Goal: Contribute content: Add original content to the website for others to see

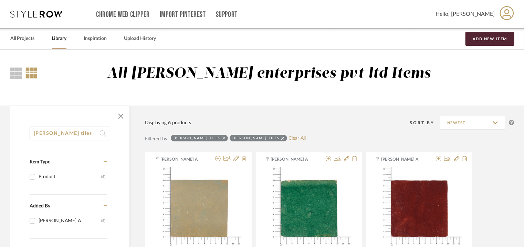
click at [121, 116] on span "button" at bounding box center [121, 116] width 17 height 17
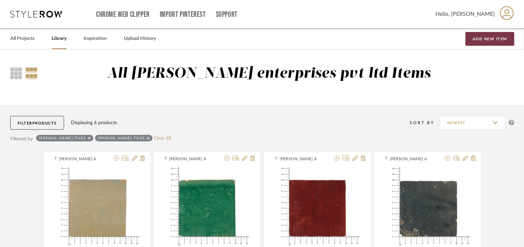
click at [495, 36] on button "Add New Item" at bounding box center [490, 39] width 49 height 14
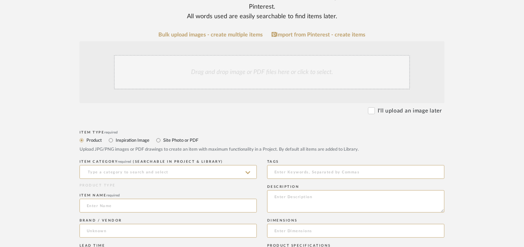
scroll to position [207, 0]
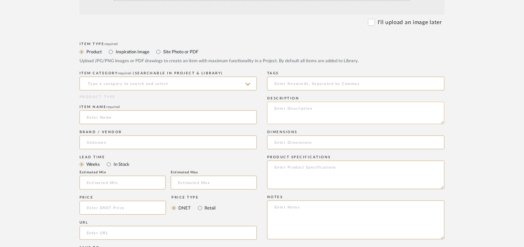
paste textarea "Type: Bar / kitchen Stool Designer : [PERSON_NAME] ( 2025) Dimension(s): W 42.7…"
type textarea "Type: Bar / kitchen Stool Designer : [PERSON_NAME] ( 2025) Dimension(s): W 42.7…"
click at [172, 83] on input at bounding box center [168, 84] width 177 height 14
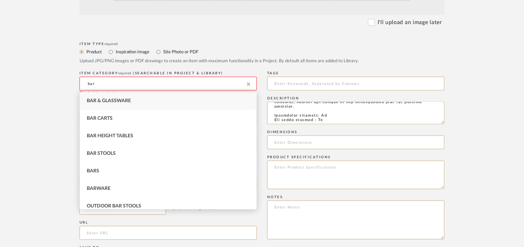
click at [84, 148] on div "Bar Stools" at bounding box center [168, 154] width 177 height 18
type input "Bar Stools"
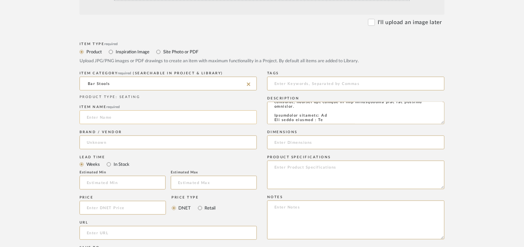
click at [100, 120] on input at bounding box center [168, 118] width 177 height 14
type input "b"
click at [96, 83] on input "Bar Stools" at bounding box center [168, 84] width 177 height 14
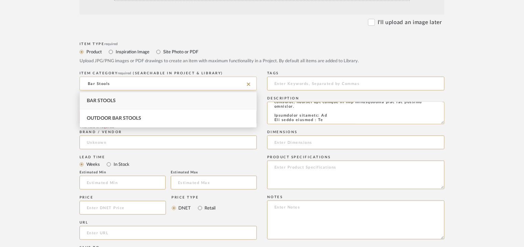
click at [96, 83] on input "Bar Stools" at bounding box center [168, 84] width 177 height 14
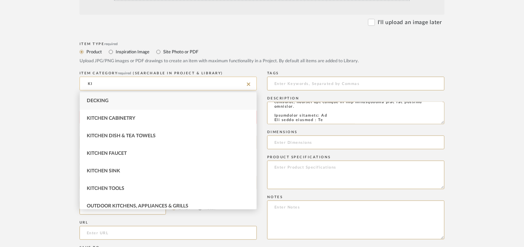
type input "K"
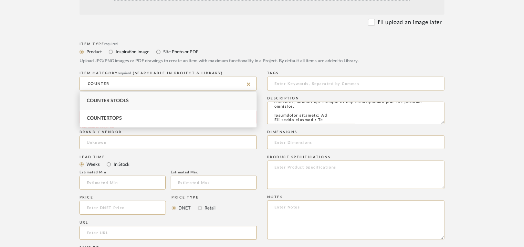
click at [111, 100] on span "Counter Stools" at bounding box center [108, 100] width 42 height 5
type input "Counter Stools"
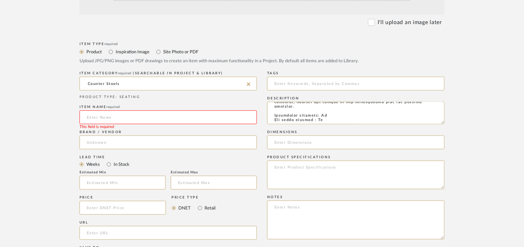
click at [108, 116] on input at bounding box center [168, 118] width 177 height 14
type input "b"
type input "BEAT KITCHEN STOOL"
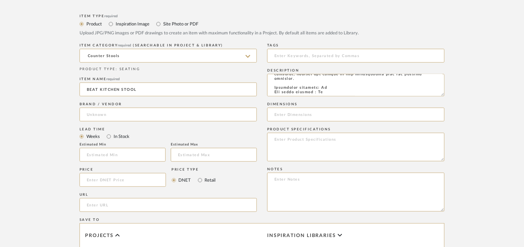
scroll to position [275, 0]
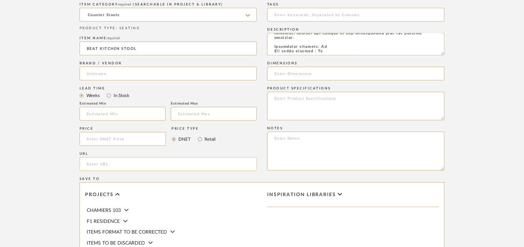
click at [118, 164] on input "url" at bounding box center [168, 164] width 177 height 14
paste input "[URL][DOMAIN_NAME]"
type input "[URL][DOMAIN_NAME]"
click at [110, 50] on input "BEAT KITCHEN STOOL" at bounding box center [168, 49] width 177 height 14
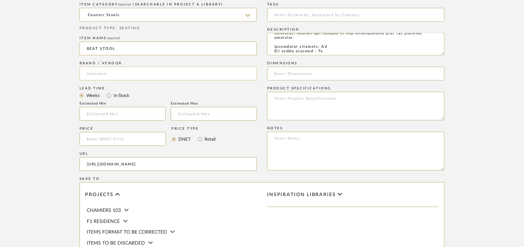
type input "BEAT STOOL"
click at [91, 75] on input at bounding box center [168, 74] width 177 height 14
type input "LAGO"
click at [104, 93] on span "LAGO" at bounding box center [100, 91] width 14 height 6
click at [293, 10] on input at bounding box center [355, 15] width 177 height 14
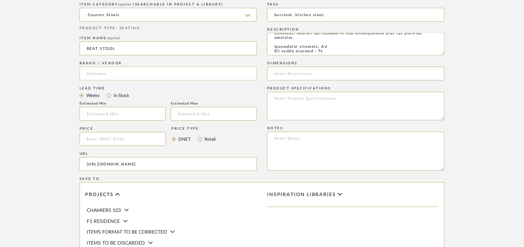
type input "barstool, kitchen stool,"
click at [119, 72] on input at bounding box center [168, 74] width 177 height 14
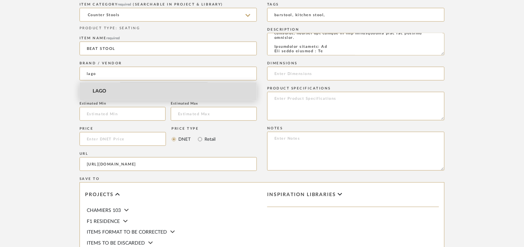
click at [101, 92] on span "LAGO" at bounding box center [100, 91] width 14 height 6
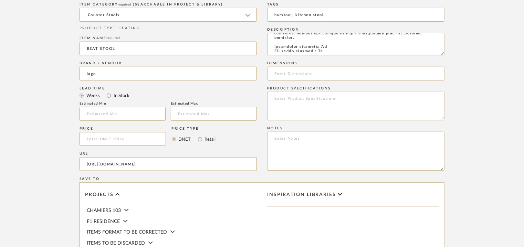
type input "LAGO"
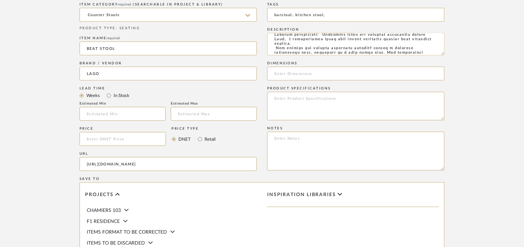
drag, startPoint x: 411, startPoint y: 48, endPoint x: 380, endPoint y: 49, distance: 30.7
click at [322, 49] on textarea at bounding box center [355, 44] width 177 height 22
click at [332, 51] on textarea at bounding box center [355, 44] width 177 height 22
drag, startPoint x: 307, startPoint y: 49, endPoint x: 407, endPoint y: 49, distance: 99.9
click at [407, 49] on textarea at bounding box center [355, 44] width 177 height 22
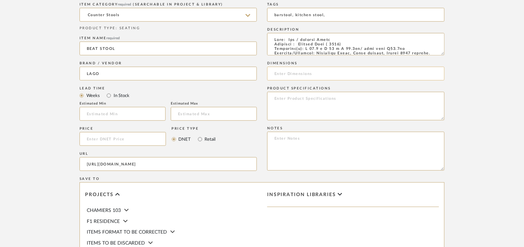
click at [281, 74] on input at bounding box center [355, 74] width 177 height 14
paste input "W 42.7 x D 38 x H 75.2cm/ foot rest H31.3cm"
type input "W 42.7 x D 38 x H 75.2cm/ foot rest H31.3cm"
click at [304, 147] on textarea at bounding box center [355, 151] width 177 height 39
paste textarea "Price : On request Lead time: Na Customizable : Na 3D available : Na BIM availa…"
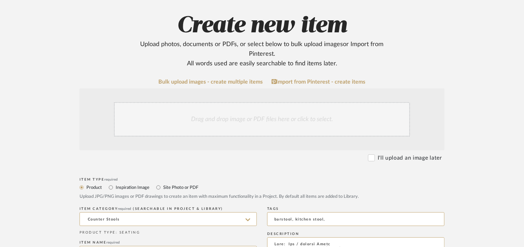
scroll to position [69, 0]
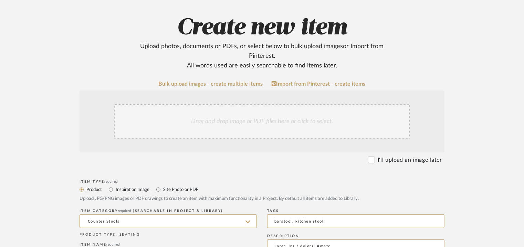
type textarea "Price : On request Lead time: Na Customizable : Na 3D available : Na BIM availa…"
click at [220, 125] on div "Drag and drop image or PDF files here or click to select." at bounding box center [262, 121] width 296 height 34
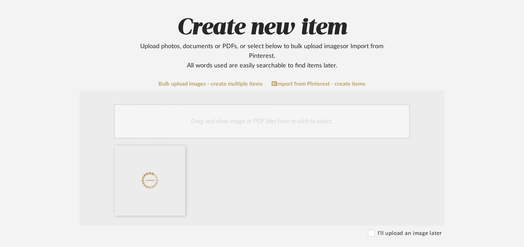
click at [214, 119] on div "Drag and drop image or PDF files here or click to select." at bounding box center [262, 121] width 296 height 34
click at [255, 115] on div "Drag and drop image or PDF files here or click to select." at bounding box center [262, 121] width 296 height 34
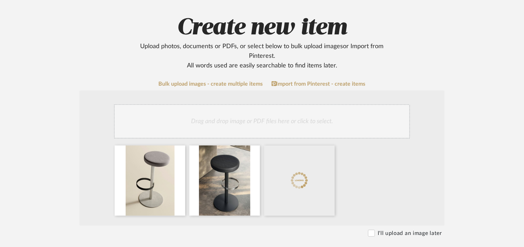
click at [241, 126] on div "Drag and drop image or PDF files here or click to select." at bounding box center [262, 121] width 296 height 34
click at [292, 119] on div "Drag and drop image or PDF files here or click to select." at bounding box center [262, 121] width 296 height 34
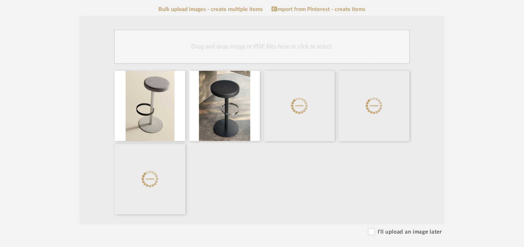
scroll to position [172, 0]
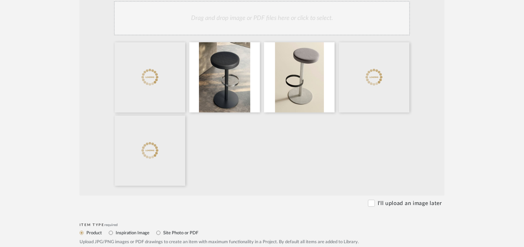
click at [296, 130] on div at bounding box center [263, 115] width 303 height 147
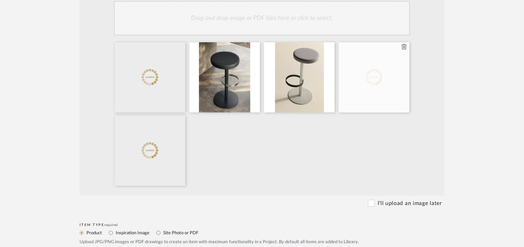
click at [403, 47] on icon at bounding box center [404, 47] width 5 height 6
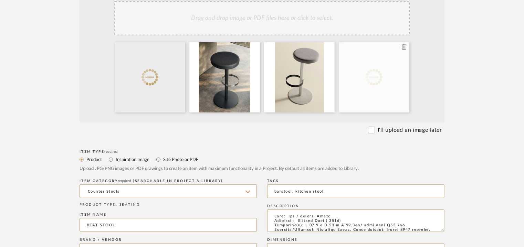
click at [403, 48] on icon at bounding box center [404, 47] width 5 height 6
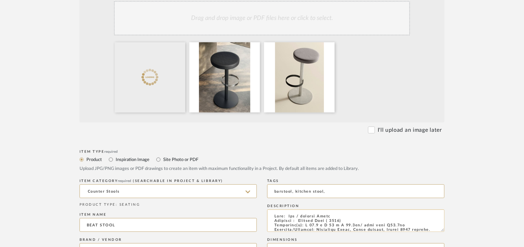
click at [317, 215] on textarea at bounding box center [355, 221] width 177 height 22
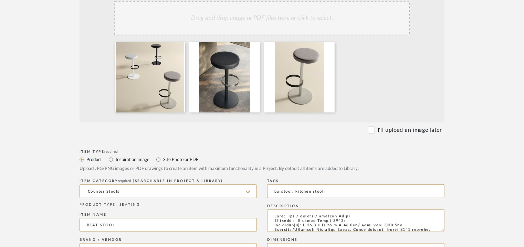
type textarea "Type: Bar / kitchen/ counter Stool Designer : [PERSON_NAME] ( 2025) Dimension(s…"
click at [354, 16] on div "Drag and drop image or PDF files here or click to select." at bounding box center [262, 18] width 296 height 34
click at [255, 15] on div "Drag and drop image or PDF files here or click to select." at bounding box center [262, 18] width 296 height 34
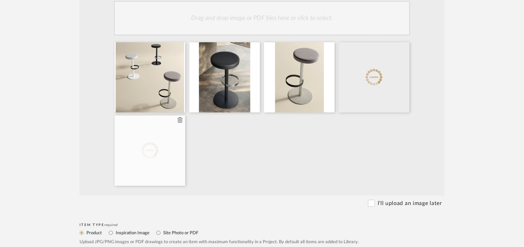
click at [181, 122] on icon at bounding box center [180, 120] width 5 height 6
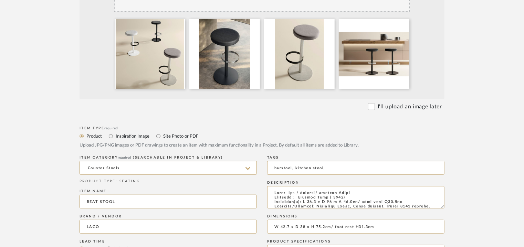
scroll to position [69, 0]
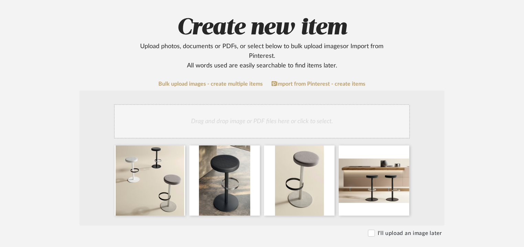
click at [333, 120] on div "Drag and drop image or PDF files here or click to select." at bounding box center [262, 121] width 296 height 34
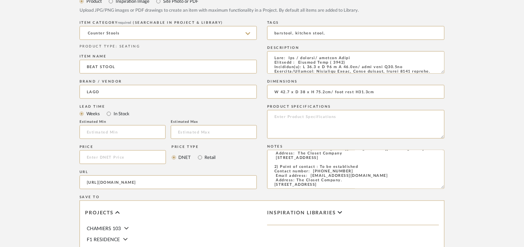
scroll to position [516, 0]
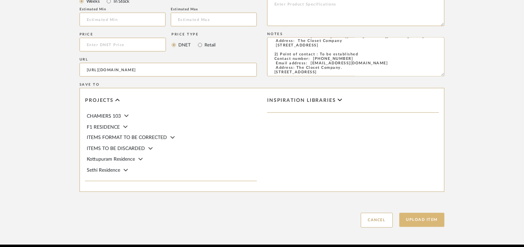
click at [421, 219] on button "Upload Item" at bounding box center [421, 220] width 45 height 14
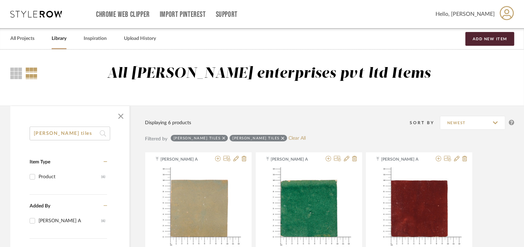
drag, startPoint x: 62, startPoint y: 133, endPoint x: 0, endPoint y: 127, distance: 61.9
type input "nuance"
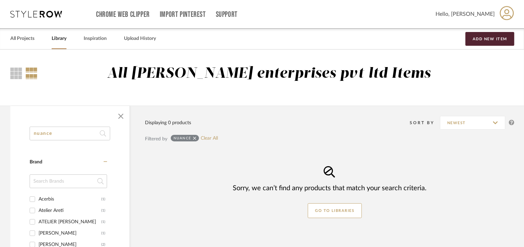
click at [228, 136] on div "Filtered by nuance Clear All" at bounding box center [329, 142] width 369 height 21
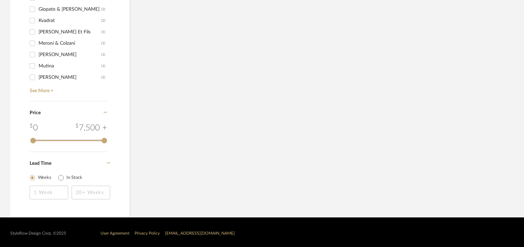
scroll to position [283, 0]
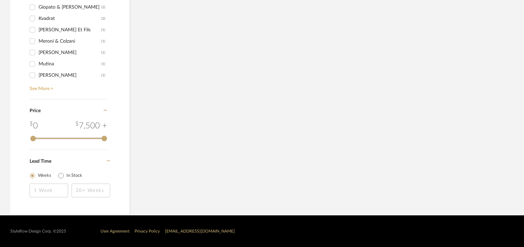
click at [40, 89] on link "See More +" at bounding box center [67, 86] width 79 height 11
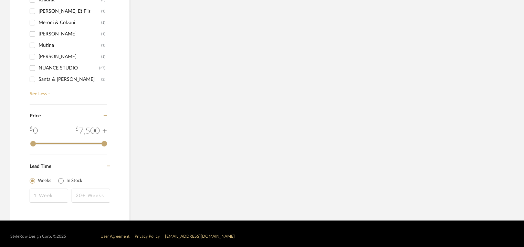
scroll to position [29, 0]
click at [71, 56] on div "NUANCE STUDIO" at bounding box center [69, 57] width 61 height 11
click at [38, 56] on input "NUANCE STUDIO (27)" at bounding box center [32, 57] width 11 height 11
checkbox input "true"
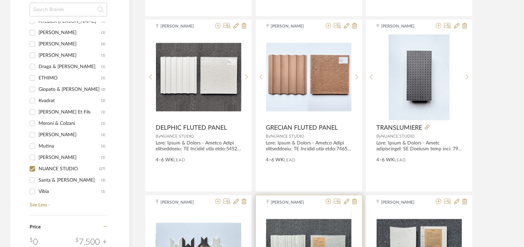
scroll to position [178, 0]
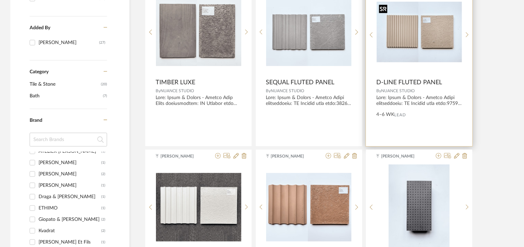
click at [0, 0] on img at bounding box center [0, 0] width 0 height 0
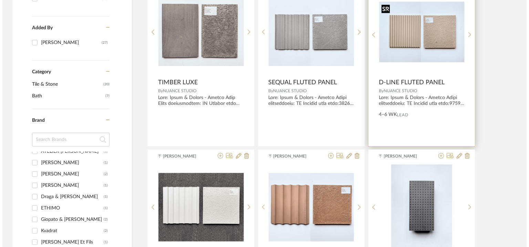
scroll to position [0, 0]
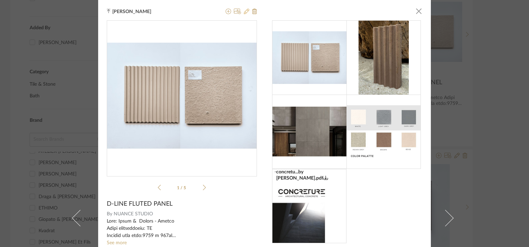
click at [244, 11] on icon at bounding box center [247, 12] width 6 height 6
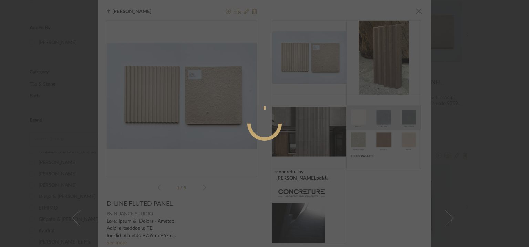
radio input "true"
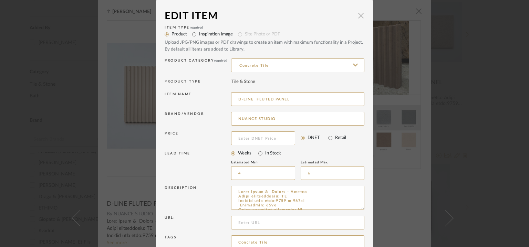
click at [359, 14] on span "button" at bounding box center [361, 16] width 14 height 14
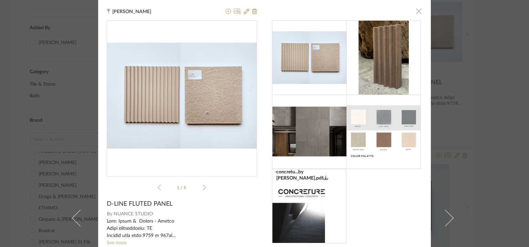
click at [416, 13] on span "button" at bounding box center [419, 11] width 14 height 14
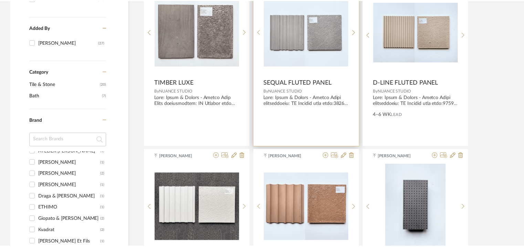
scroll to position [178, 0]
